Goal: Check status: Check status

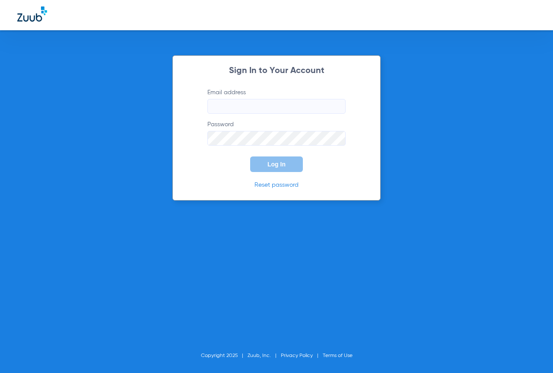
type input "[EMAIL_ADDRESS][DOMAIN_NAME]"
click at [283, 163] on span "Log In" at bounding box center [277, 164] width 18 height 7
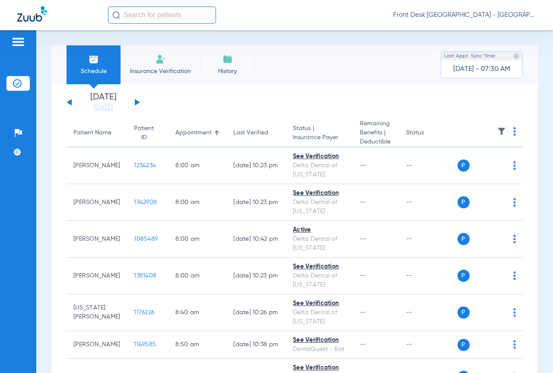
click at [137, 102] on button at bounding box center [137, 102] width 5 height 6
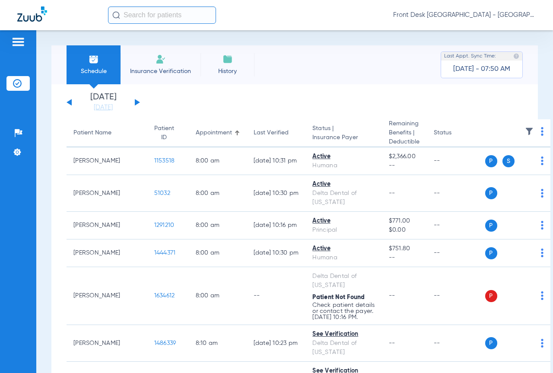
click at [68, 105] on div "[DATE] [DATE] [DATE] [DATE] [DATE] [DATE] [DATE] [DATE] [DATE] [DATE] [DATE] [D…" at bounding box center [103, 102] width 73 height 19
click at [69, 103] on button at bounding box center [69, 102] width 5 height 6
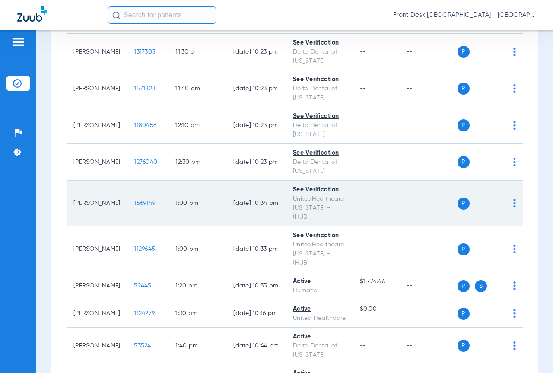
scroll to position [778, 0]
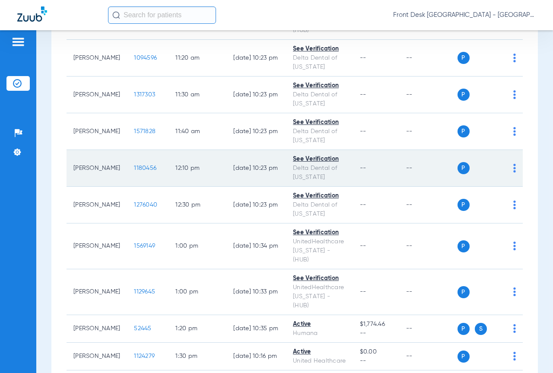
click at [134, 165] on span "1180456" at bounding box center [145, 168] width 22 height 6
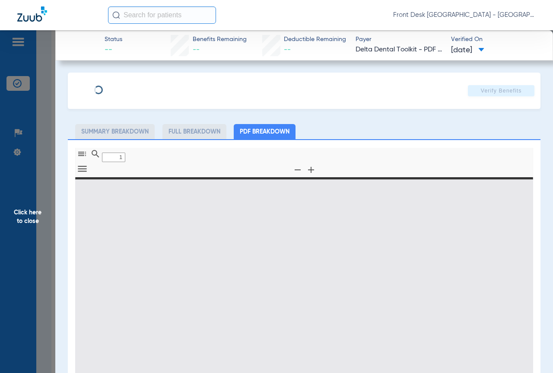
type input "0"
select select "page-width"
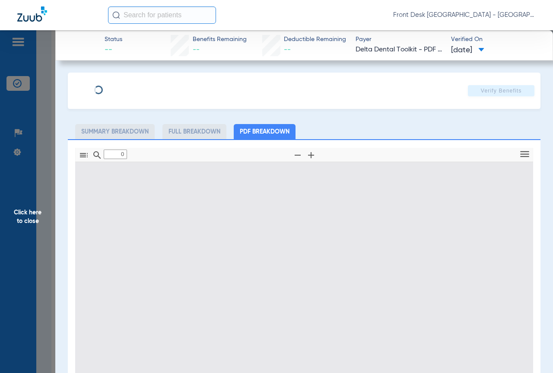
type input "1"
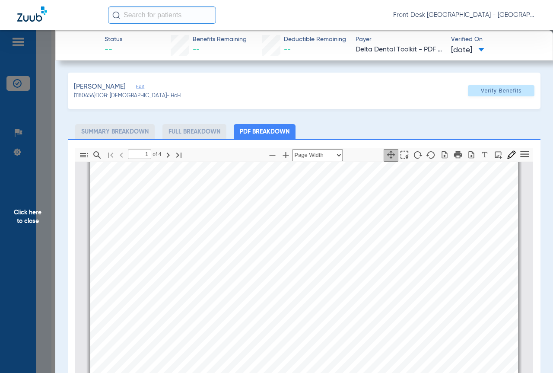
scroll to position [177, 0]
click at [31, 213] on span "Click here to close" at bounding box center [27, 216] width 55 height 373
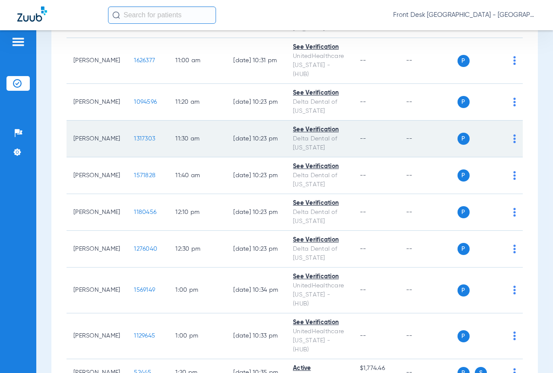
scroll to position [692, 0]
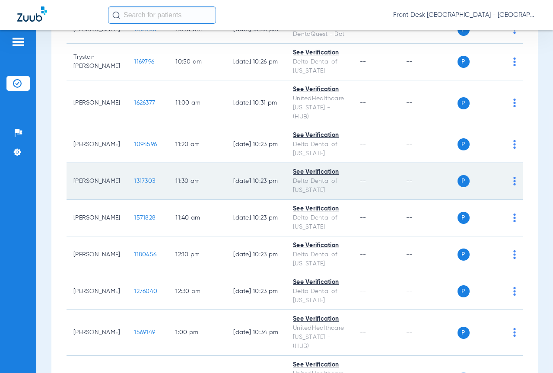
click at [134, 178] on span "1317303" at bounding box center [144, 181] width 21 height 6
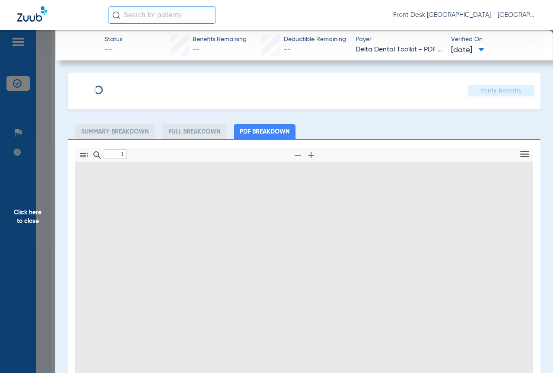
type input "0"
select select "page-width"
type input "1"
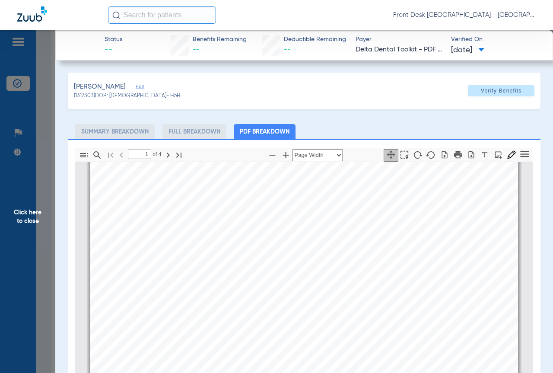
scroll to position [91, 0]
